Goal: Communication & Community: Answer question/provide support

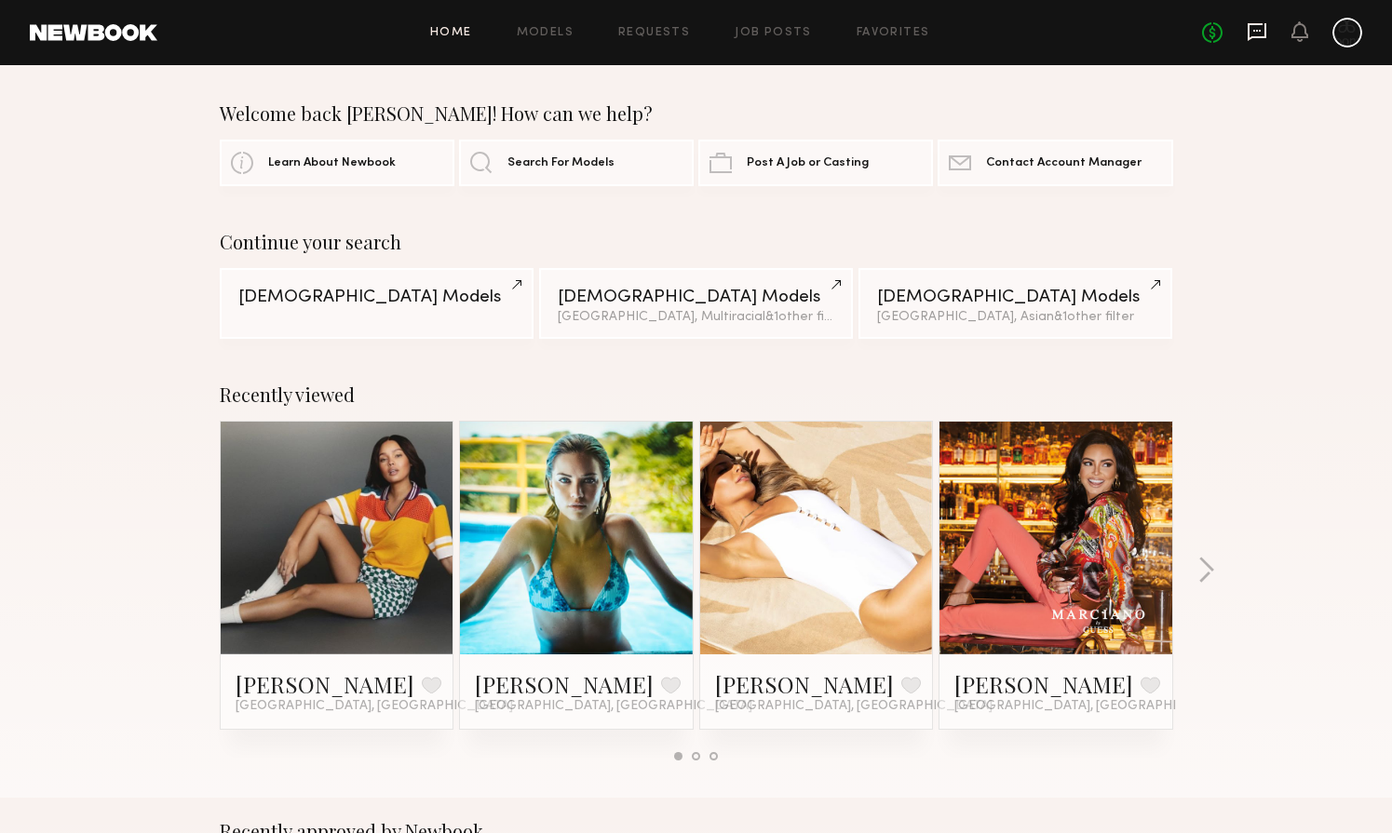
click at [1249, 32] on icon at bounding box center [1257, 31] width 20 height 20
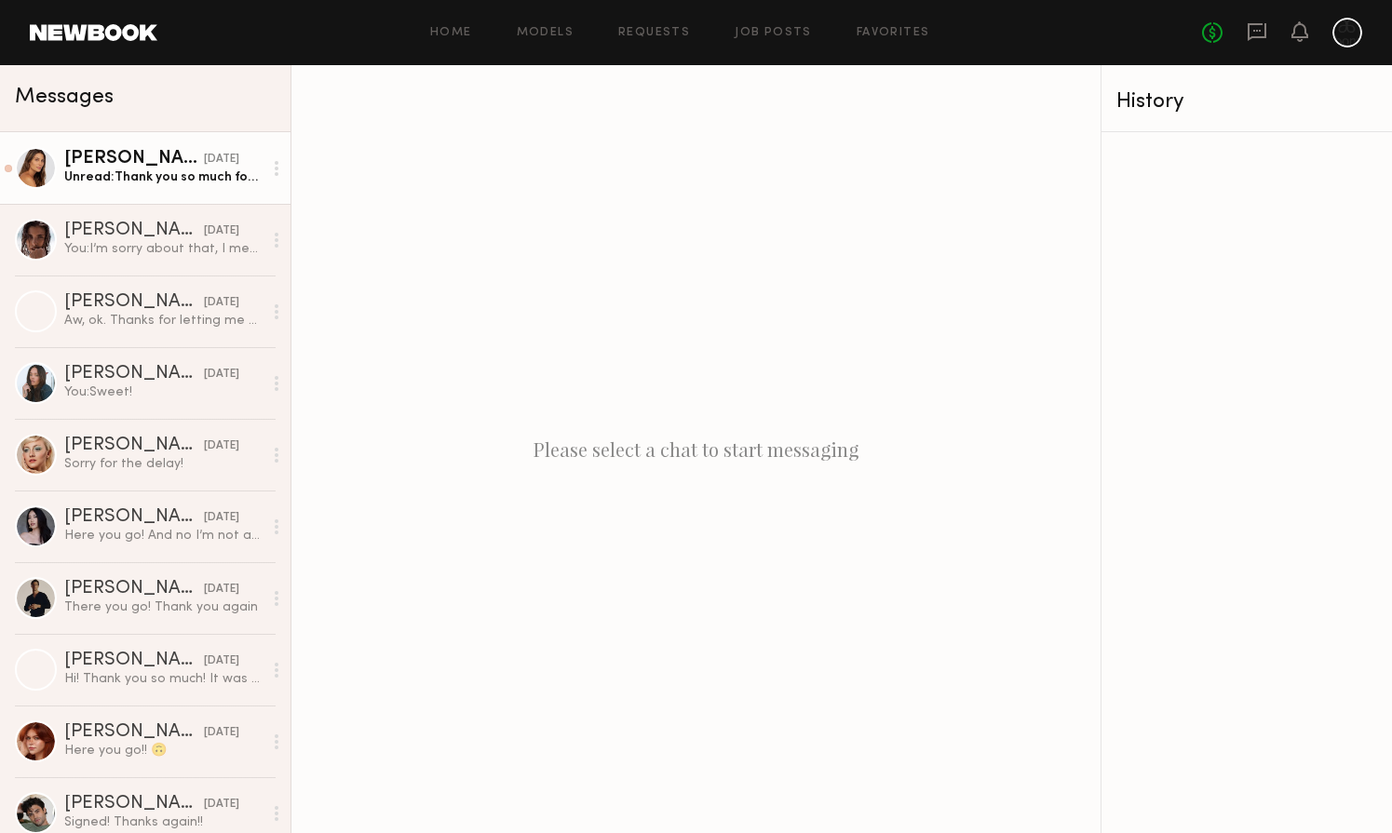
click at [204, 162] on div "[DATE]" at bounding box center [221, 160] width 35 height 18
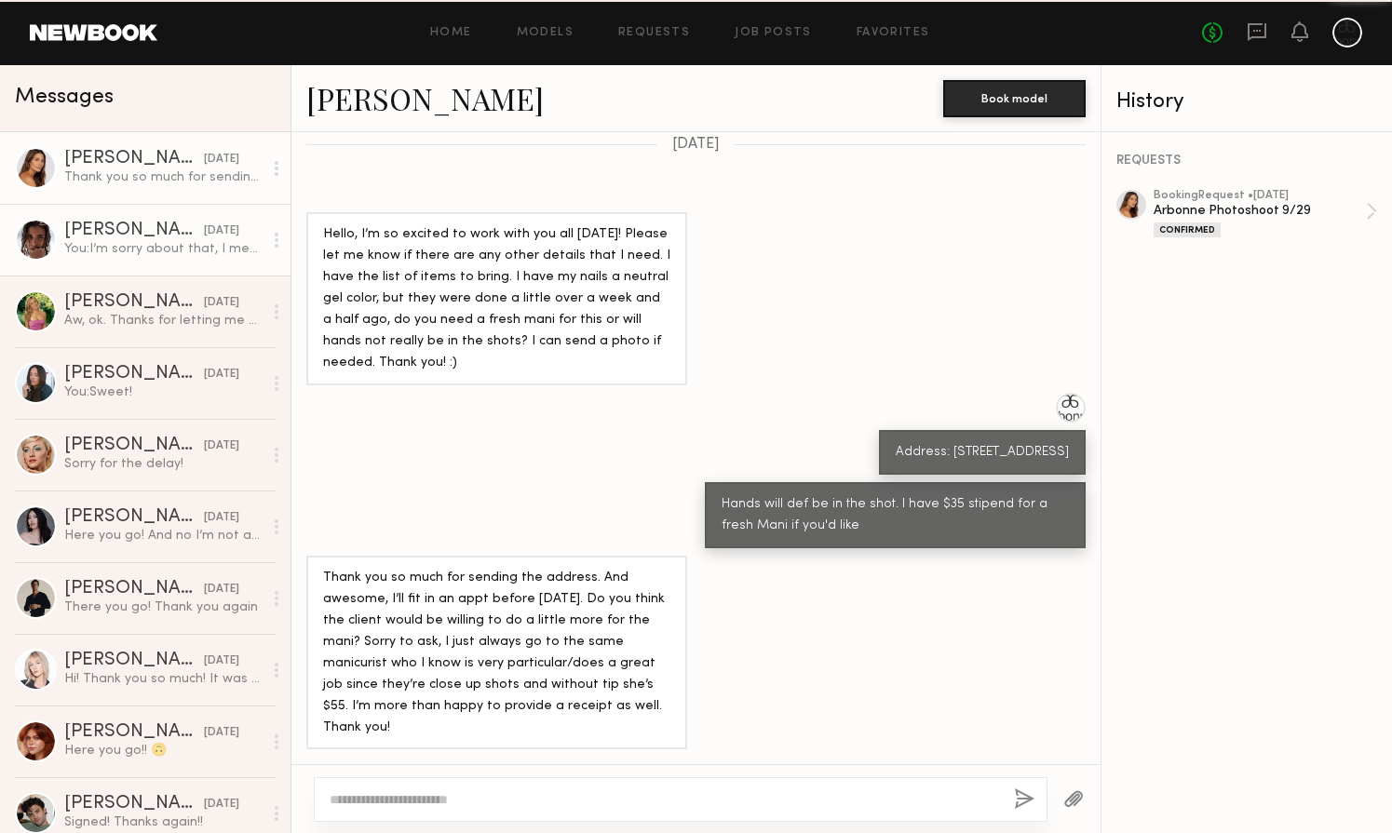
scroll to position [1028, 0]
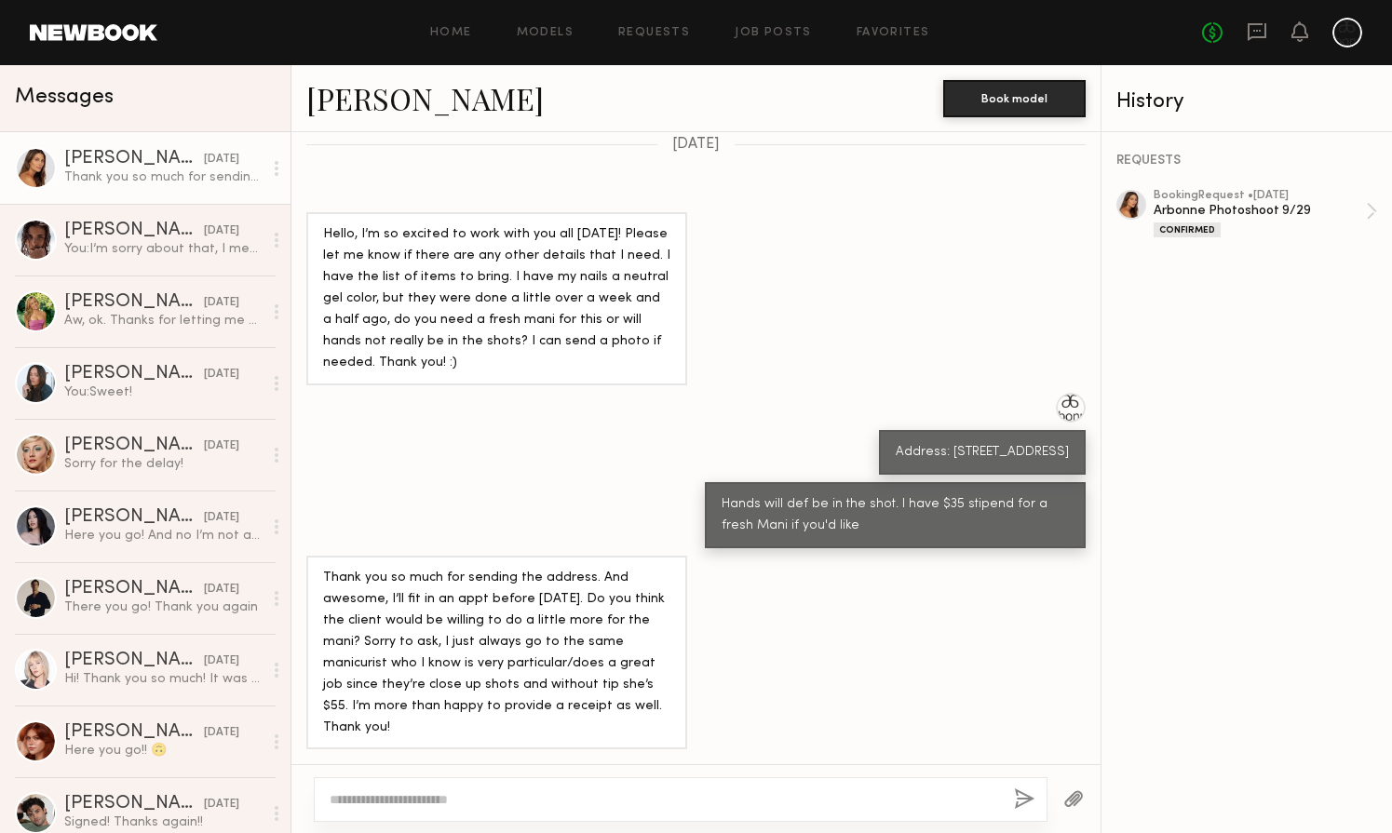
click at [453, 792] on textarea at bounding box center [664, 799] width 669 height 19
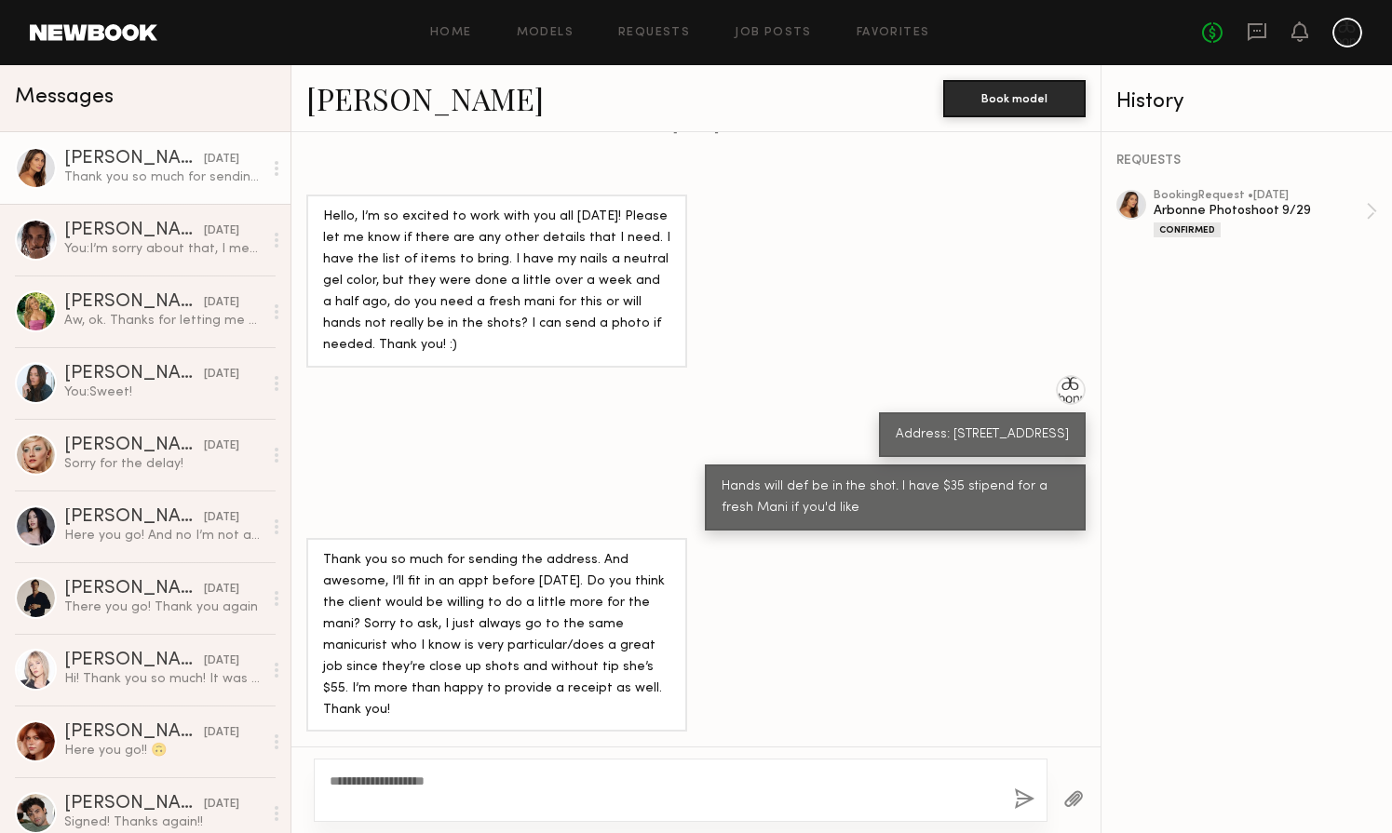
type textarea "**********"
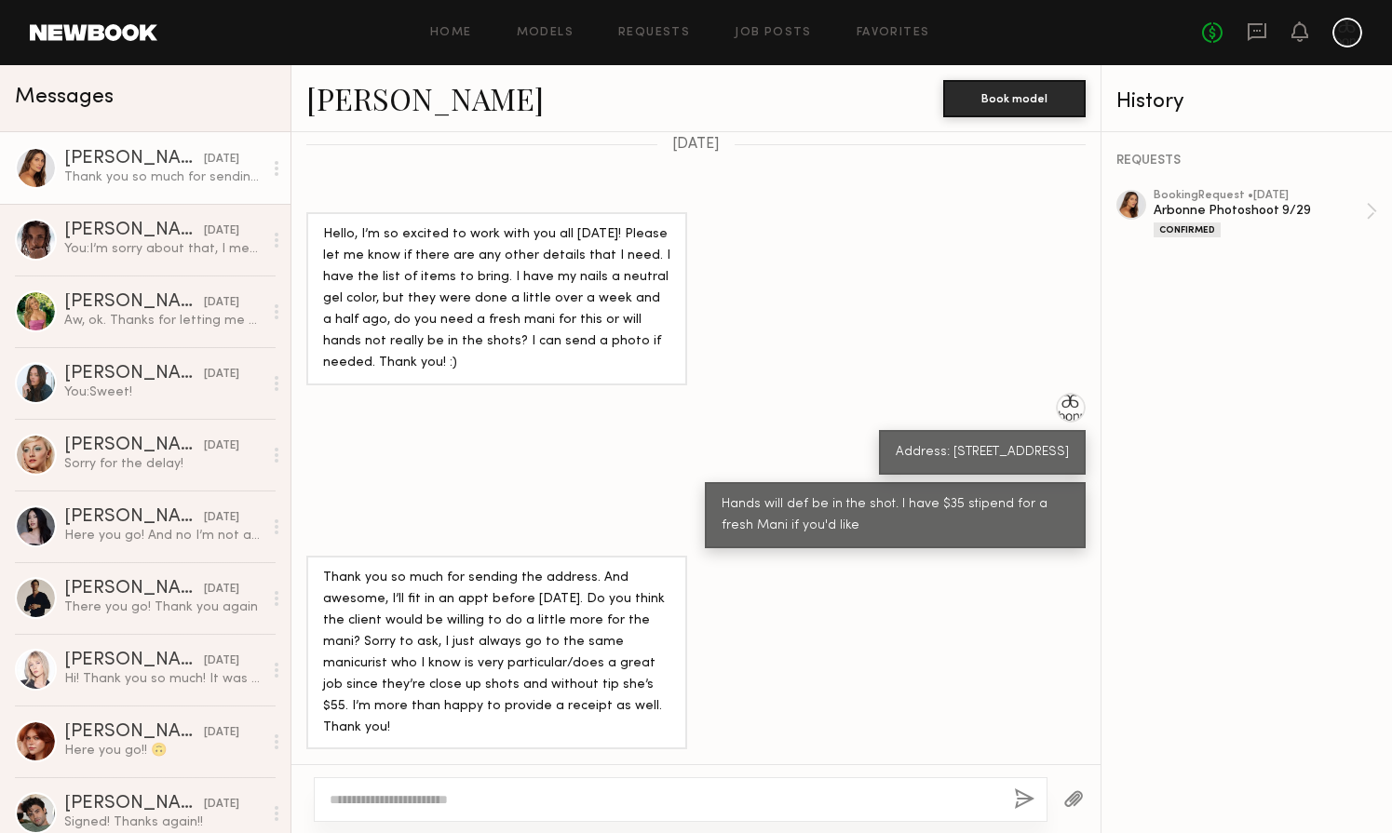
scroll to position [1400, 0]
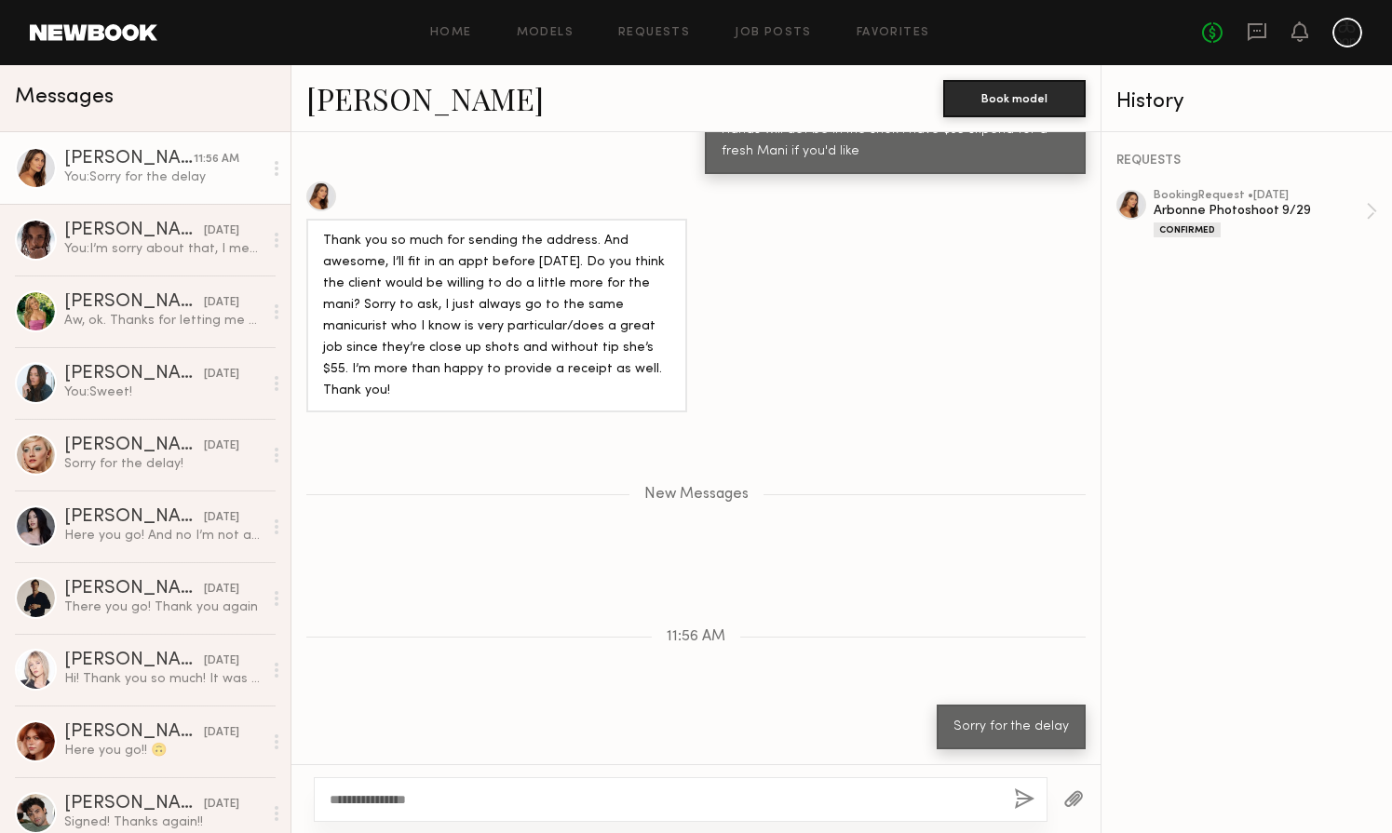
type textarea "**********"
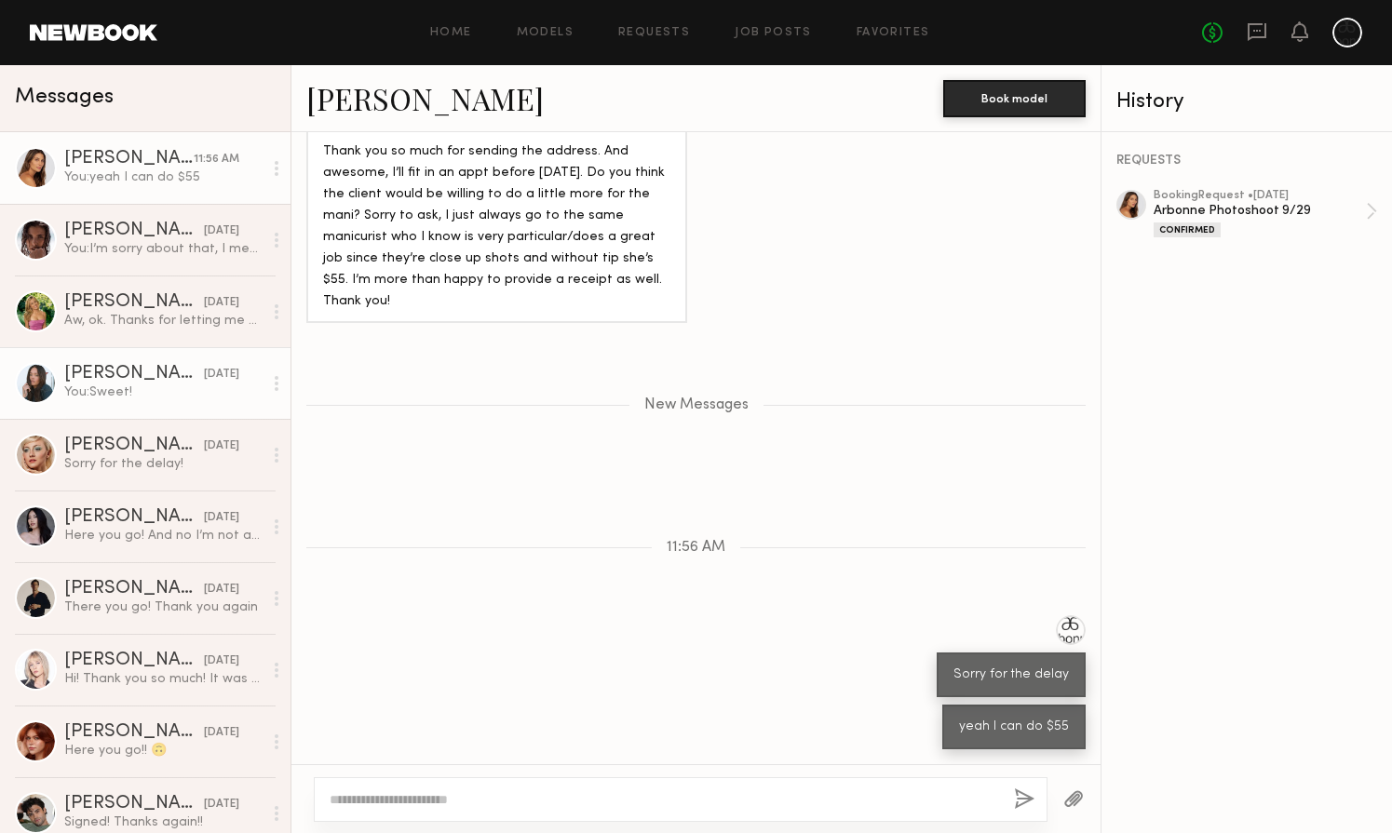
click at [154, 407] on link "[PERSON_NAME] [DATE] You: Sweet!" at bounding box center [145, 383] width 290 height 72
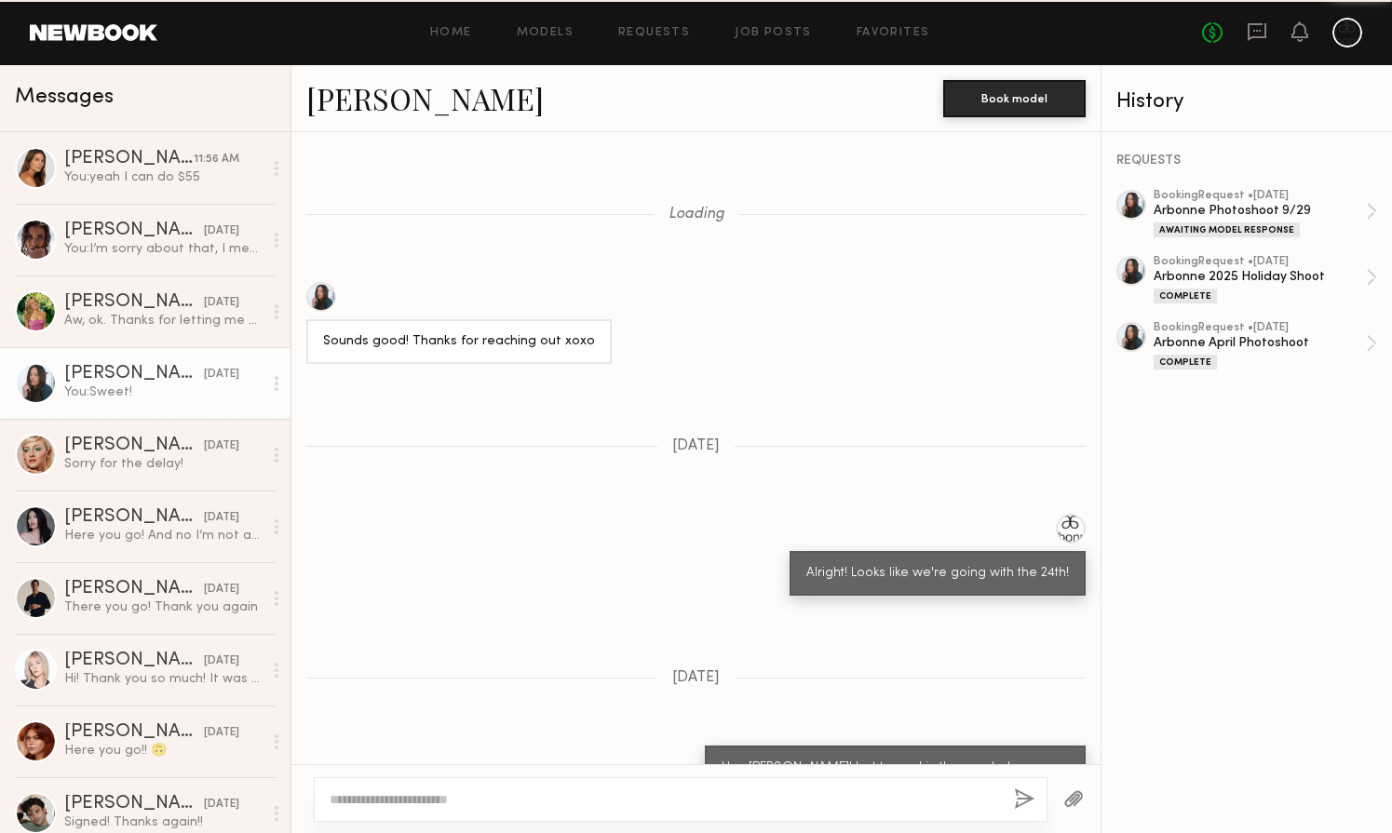
scroll to position [1195, 0]
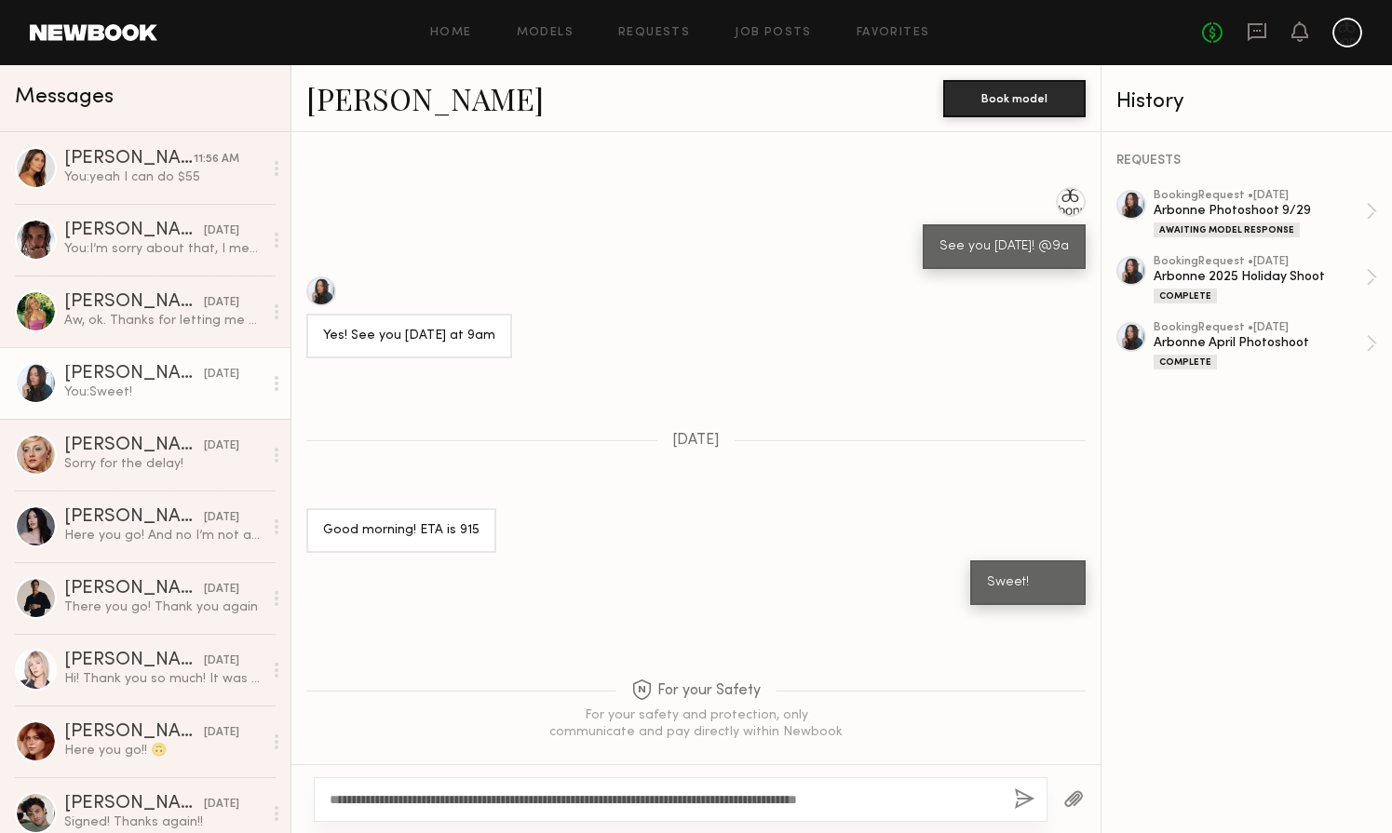
type textarea "**********"
click at [1018, 789] on button "button" at bounding box center [1024, 800] width 20 height 23
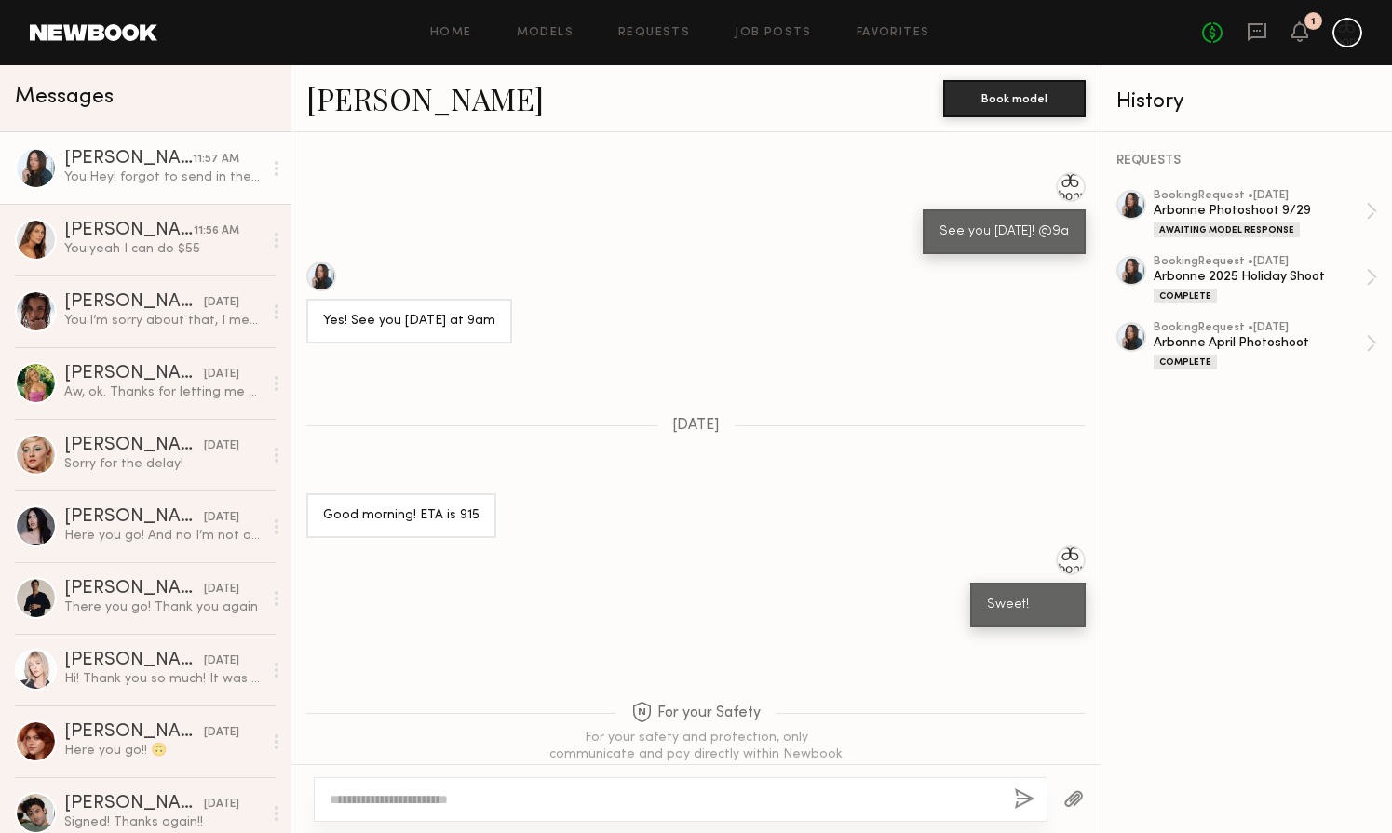
scroll to position [5896, 0]
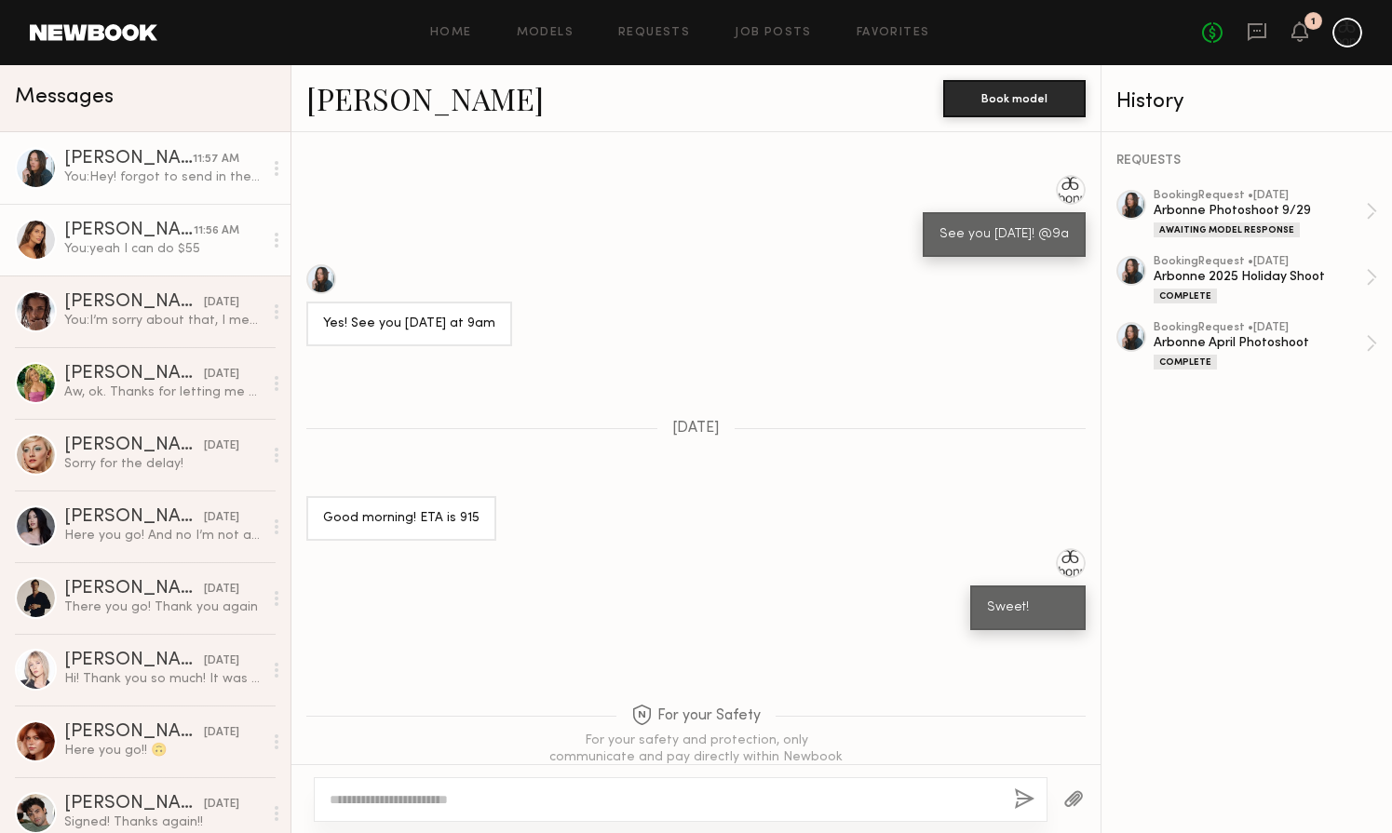
click at [155, 251] on div "You: yeah I can do $55" at bounding box center [163, 249] width 198 height 18
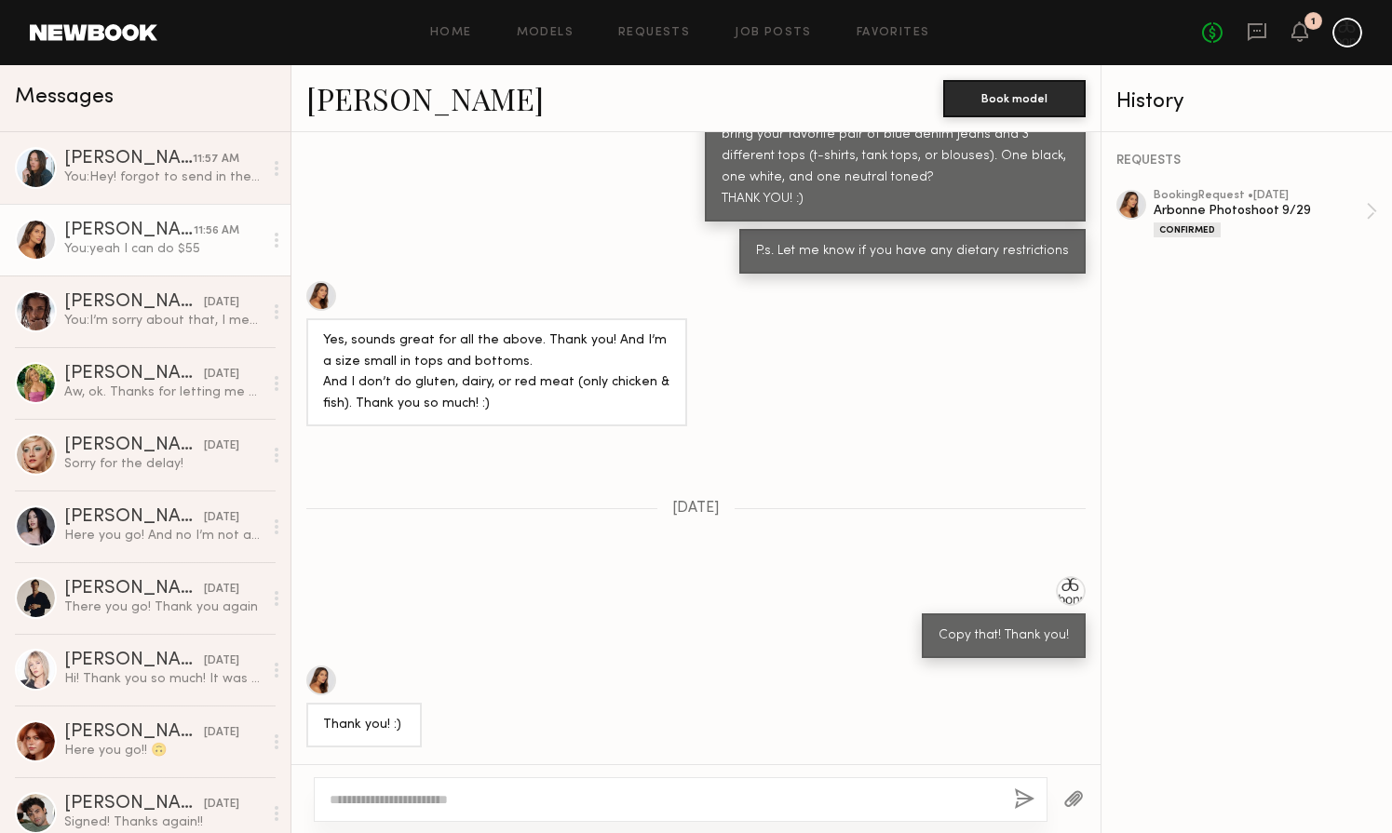
scroll to position [301, 0]
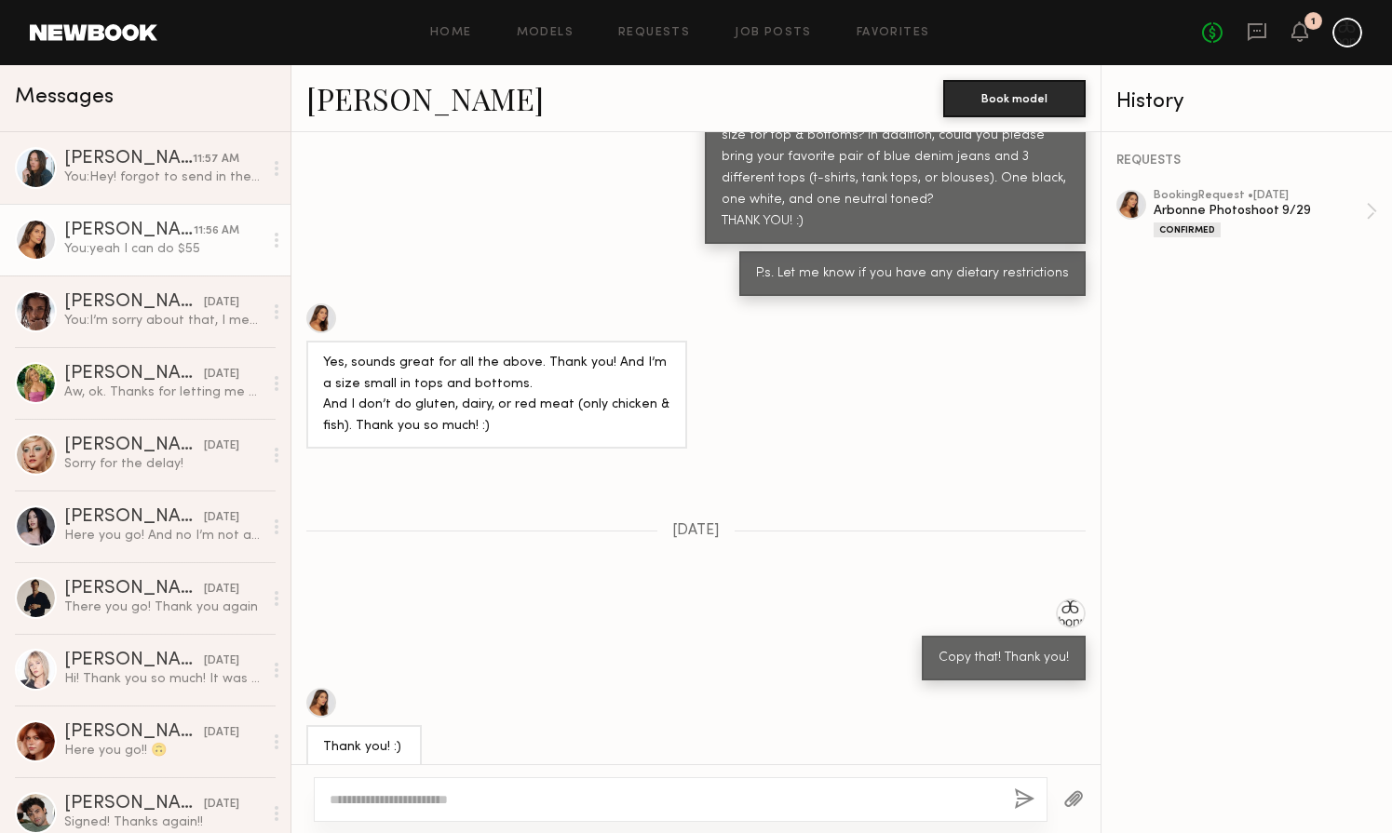
click at [1306, 27] on div "1" at bounding box center [1313, 21] width 18 height 18
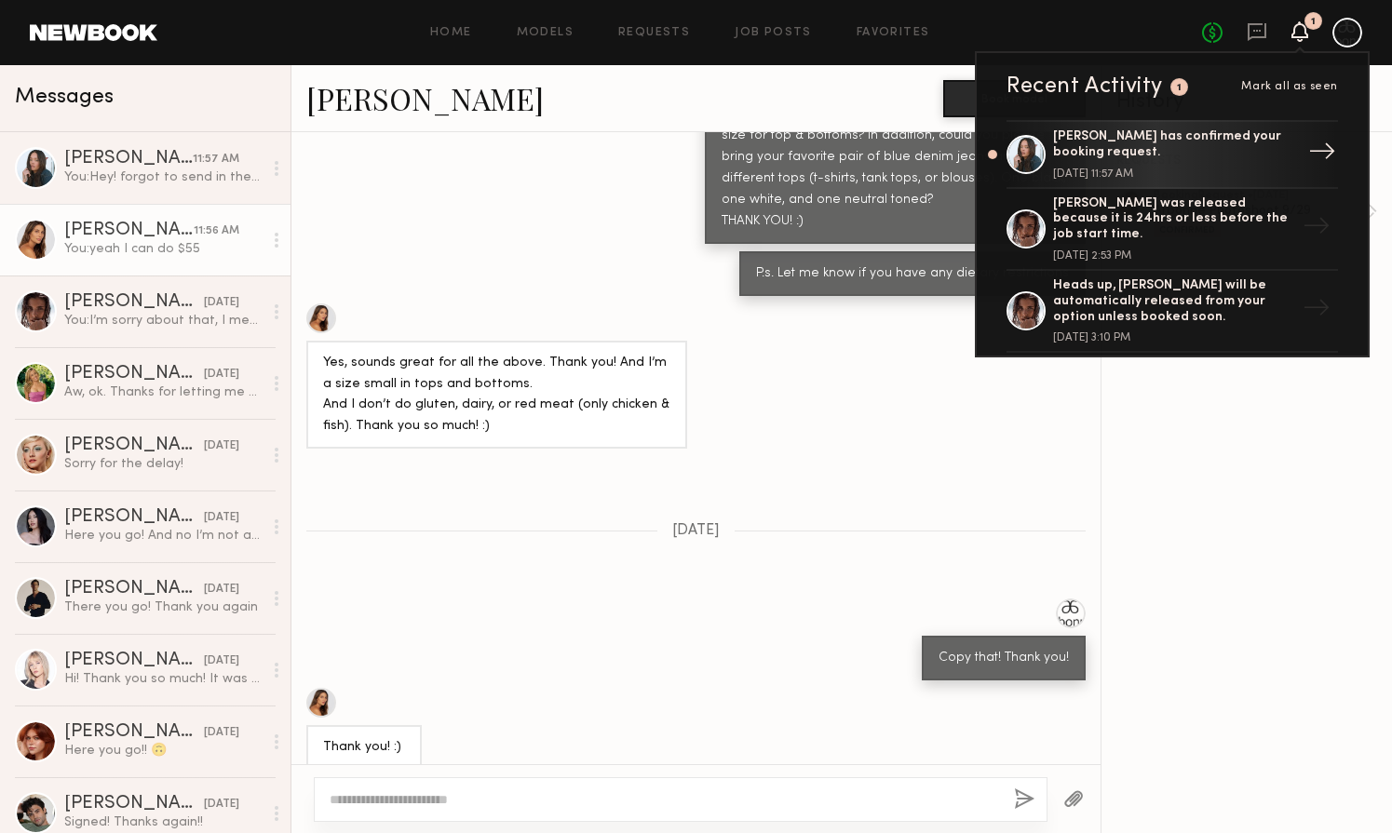
click at [1189, 160] on div "[PERSON_NAME] has confirmed your booking request." at bounding box center [1174, 145] width 242 height 32
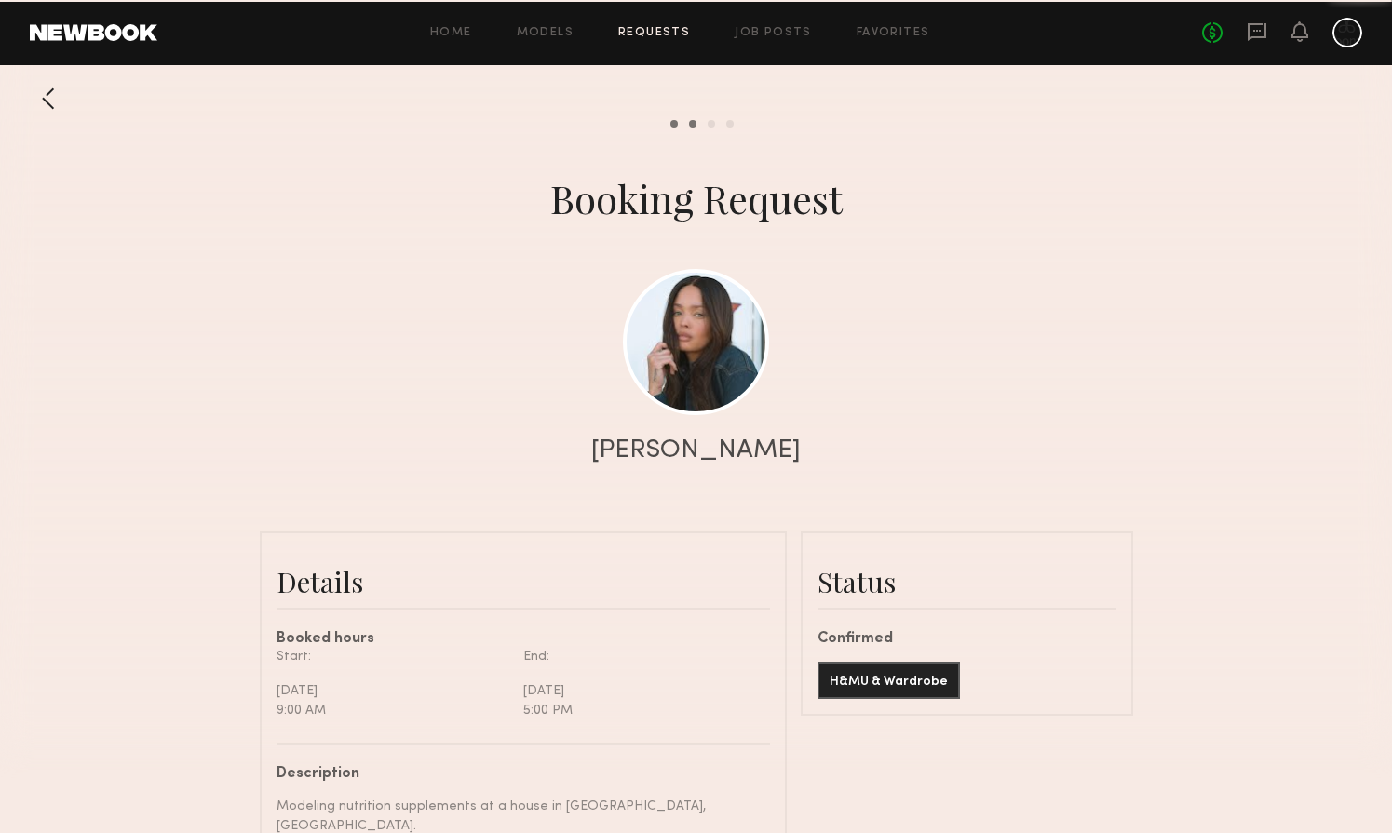
scroll to position [6629, 0]
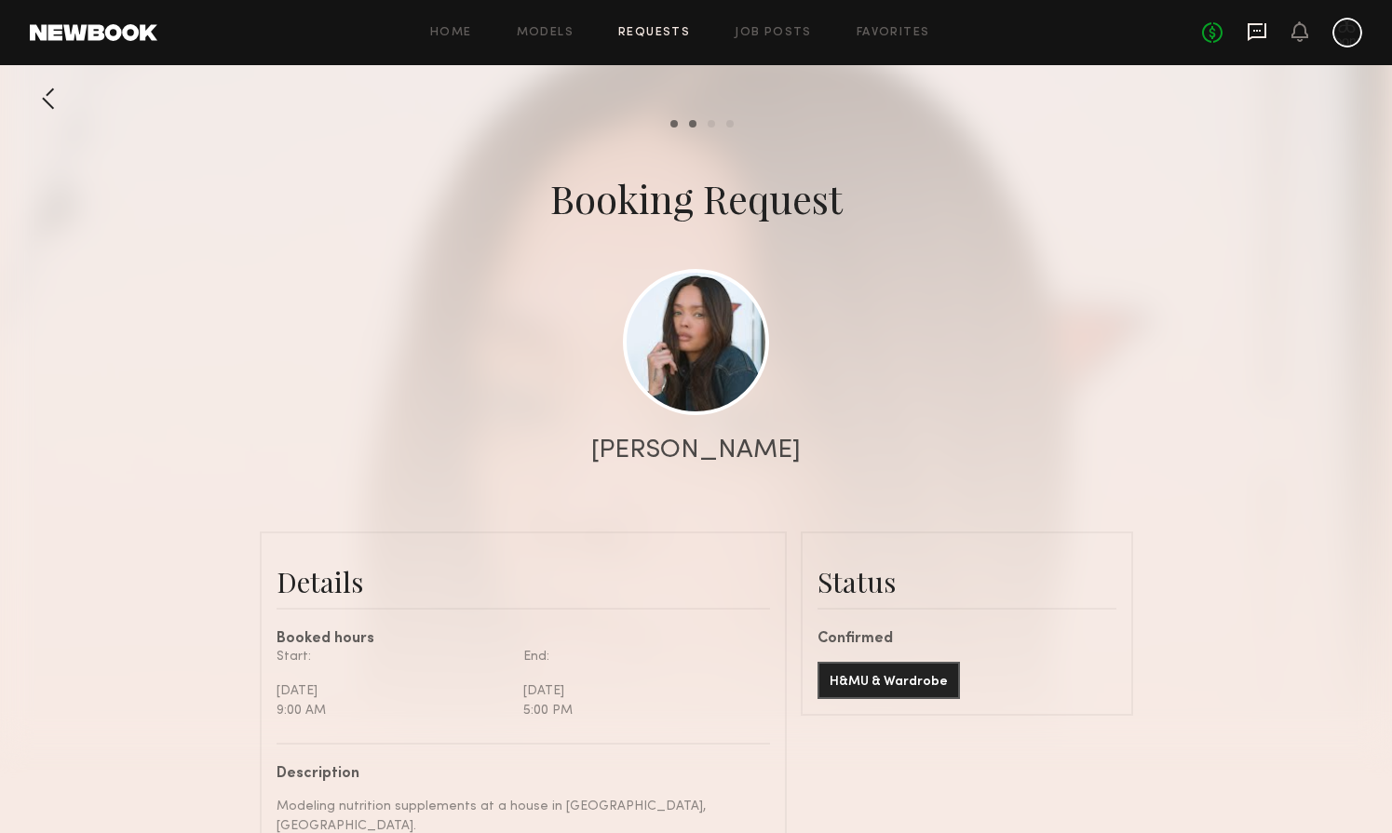
click at [1259, 33] on icon at bounding box center [1257, 31] width 20 height 20
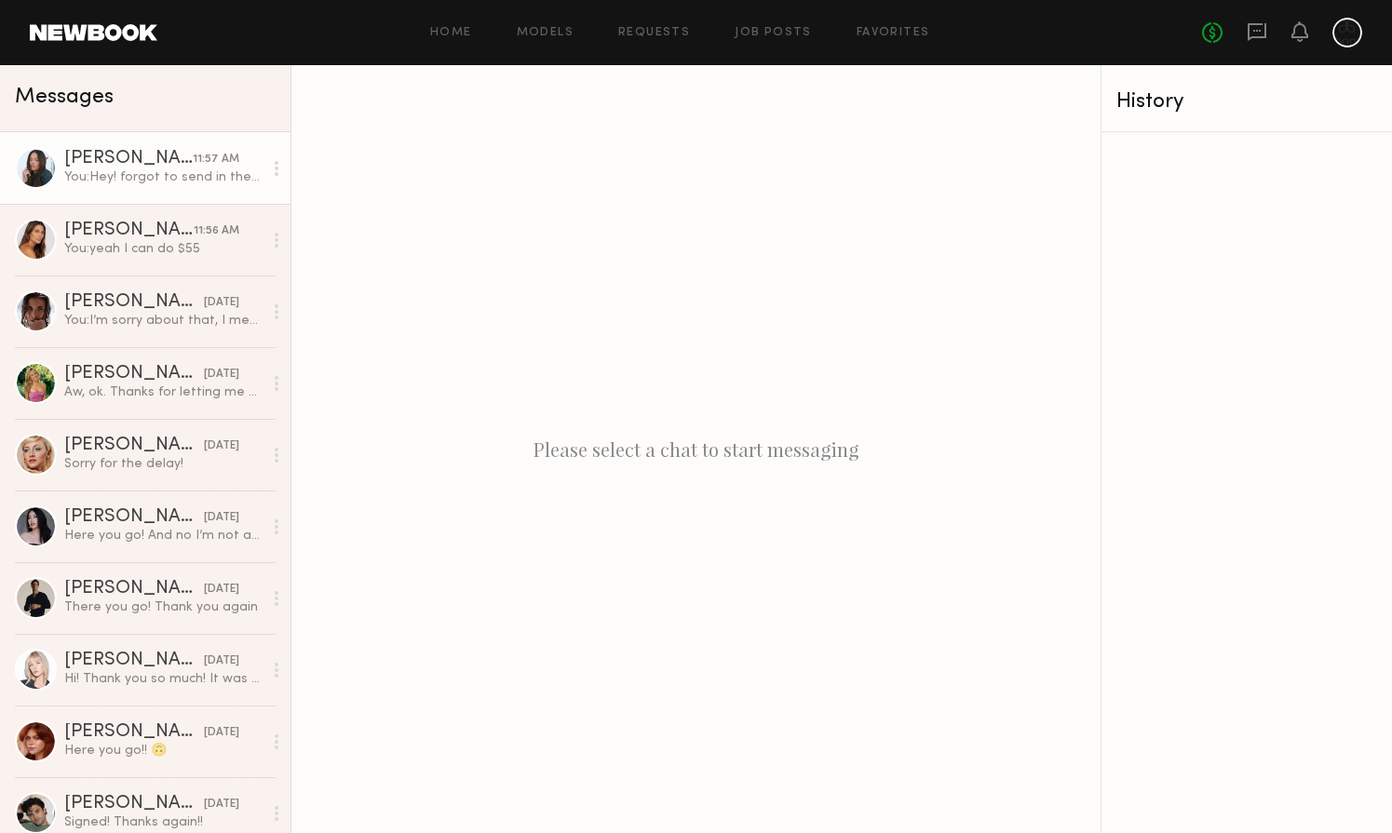
click at [128, 198] on link "[PERSON_NAME] 11:57 AM You: Hey! forgot to send in the booking request for [DAT…" at bounding box center [145, 168] width 290 height 72
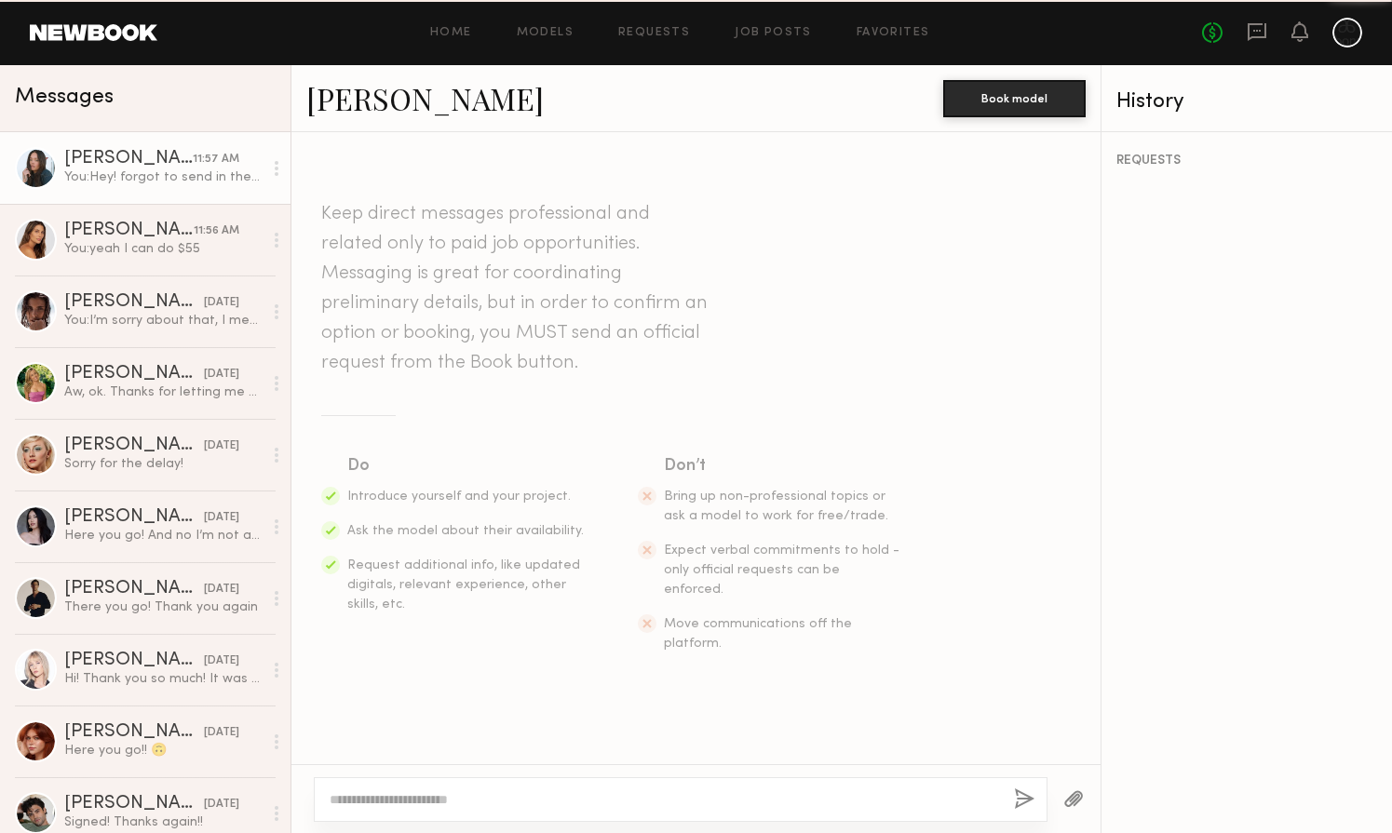
scroll to position [6026, 0]
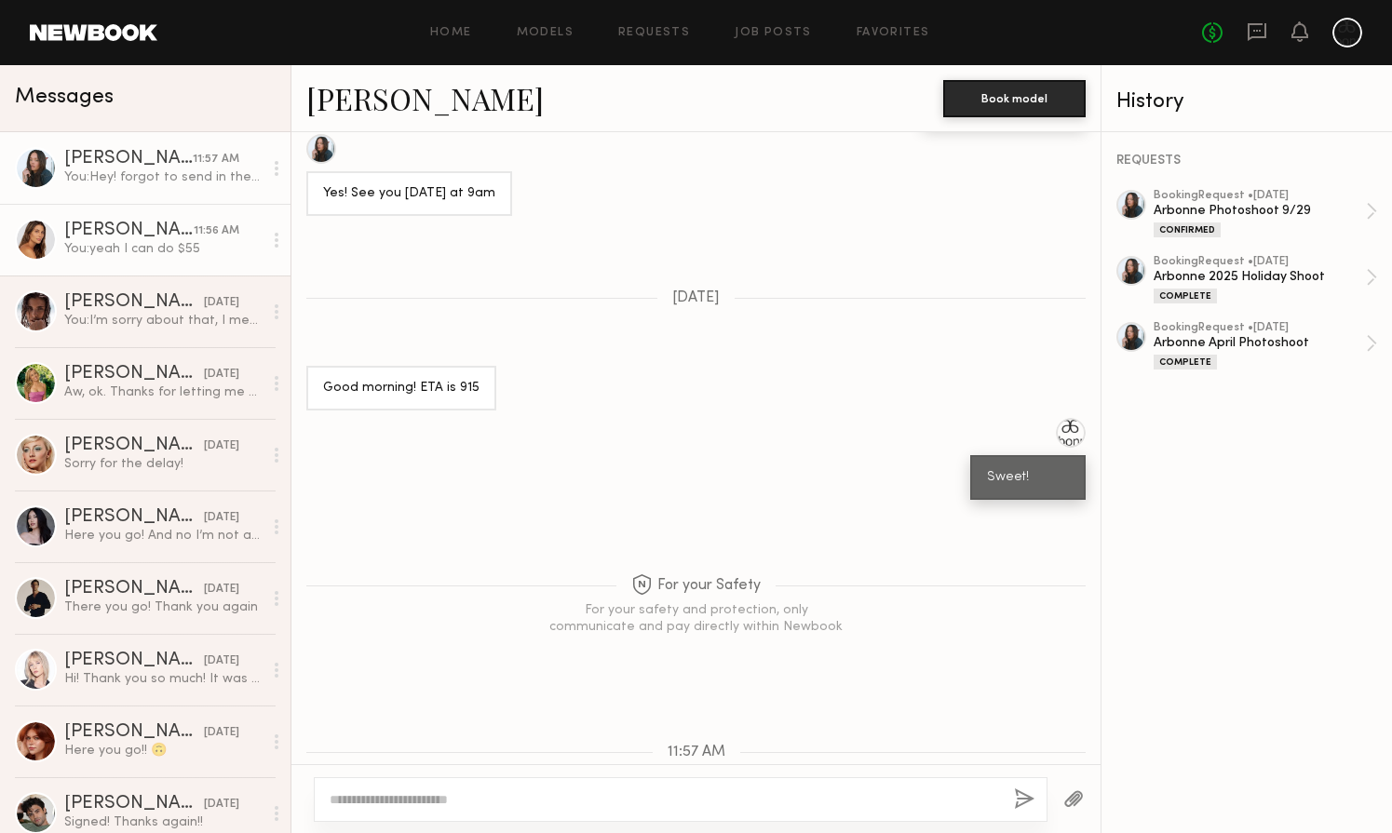
click at [191, 269] on link "[PERSON_NAME] 11:56 AM You: yeah I can do $55" at bounding box center [145, 240] width 290 height 72
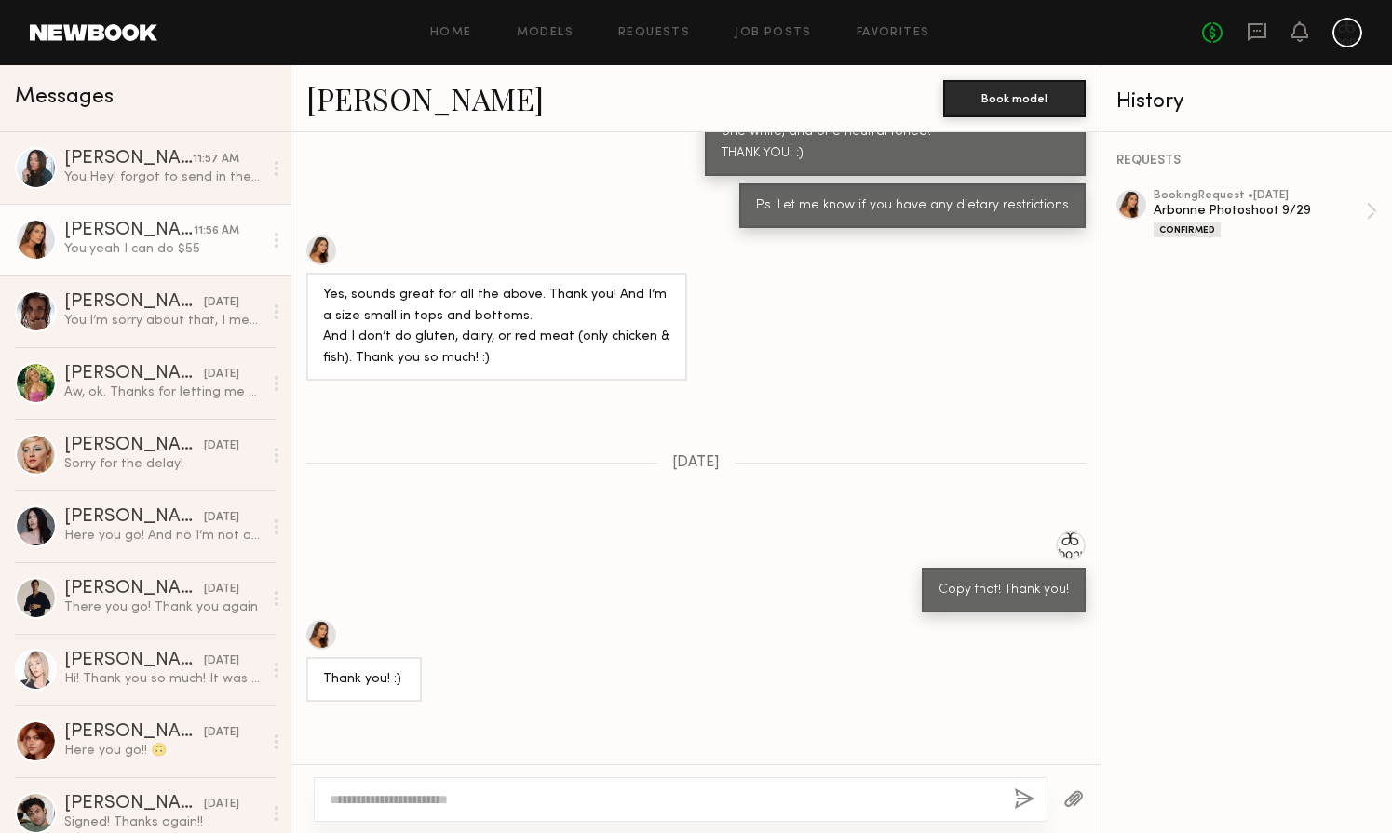
scroll to position [371, 0]
